Goal: Information Seeking & Learning: Find specific fact

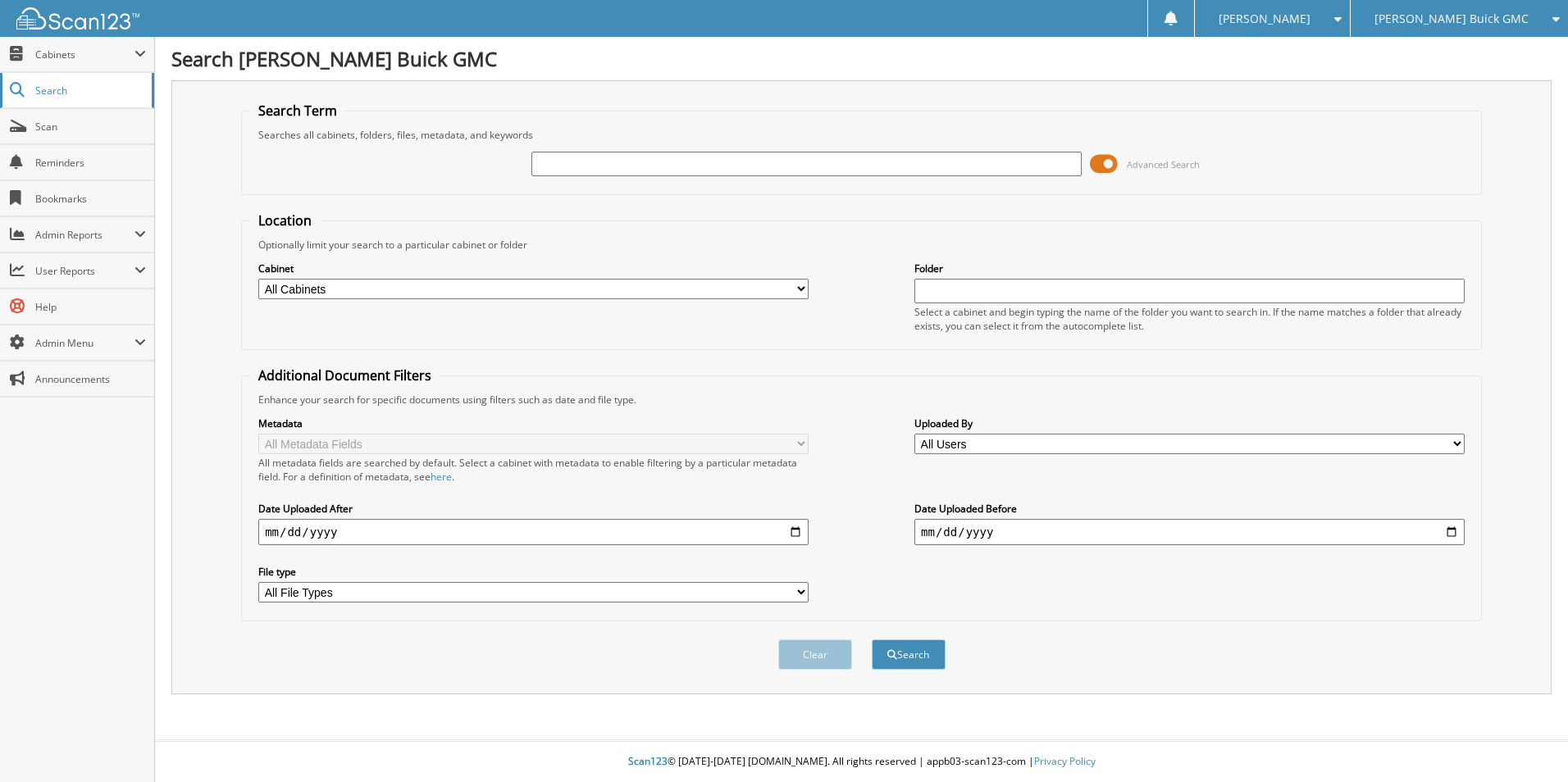
click at [70, 96] on span "Search" at bounding box center [89, 91] width 109 height 14
click at [589, 155] on input "text" at bounding box center [806, 164] width 550 height 25
type input "61154666"
click at [872, 640] on button "Search" at bounding box center [909, 655] width 74 height 30
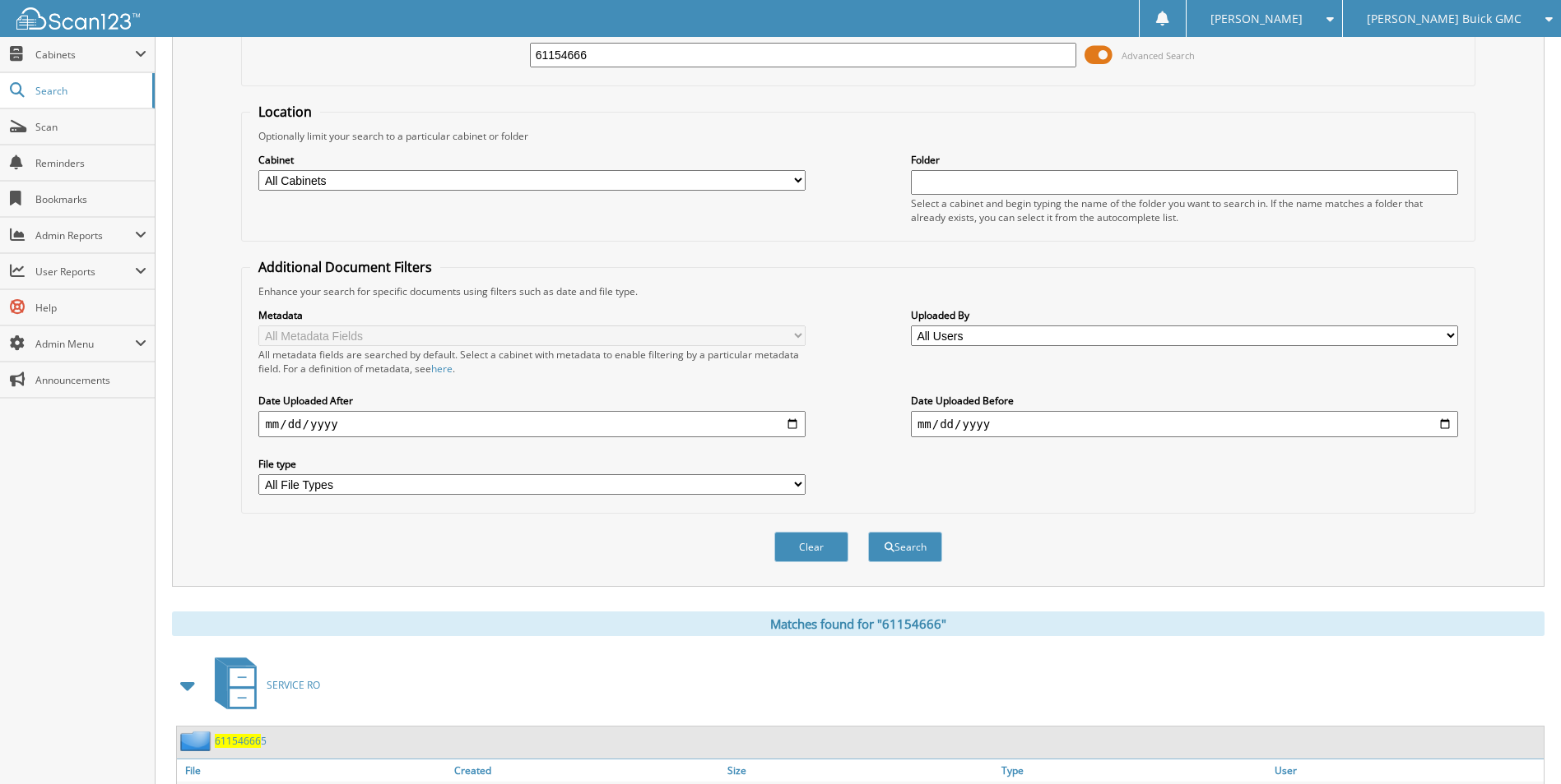
scroll to position [199, 0]
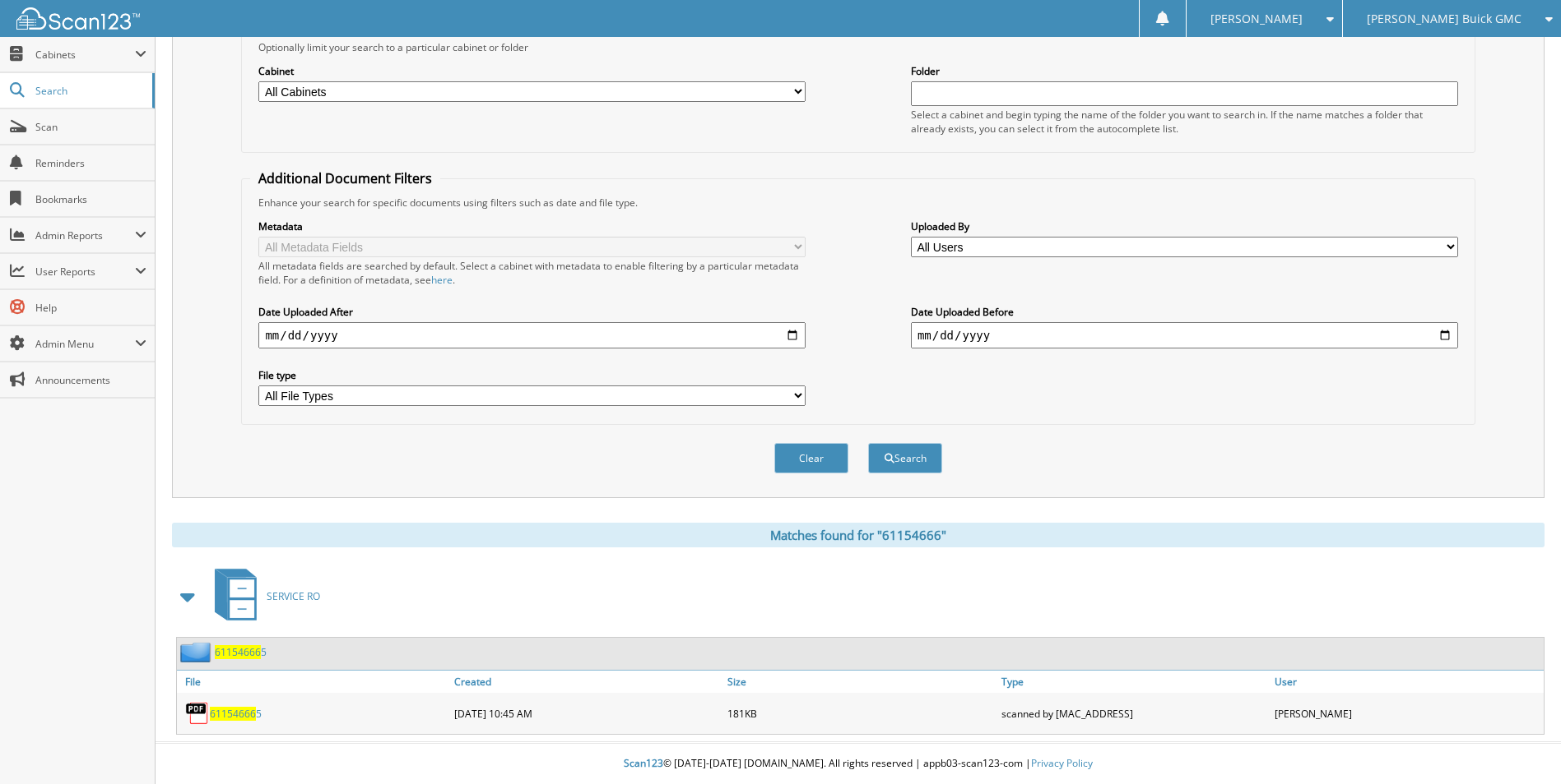
click at [240, 716] on span "61154666" at bounding box center [233, 714] width 46 height 14
